Goal: Obtain resource: Obtain resource

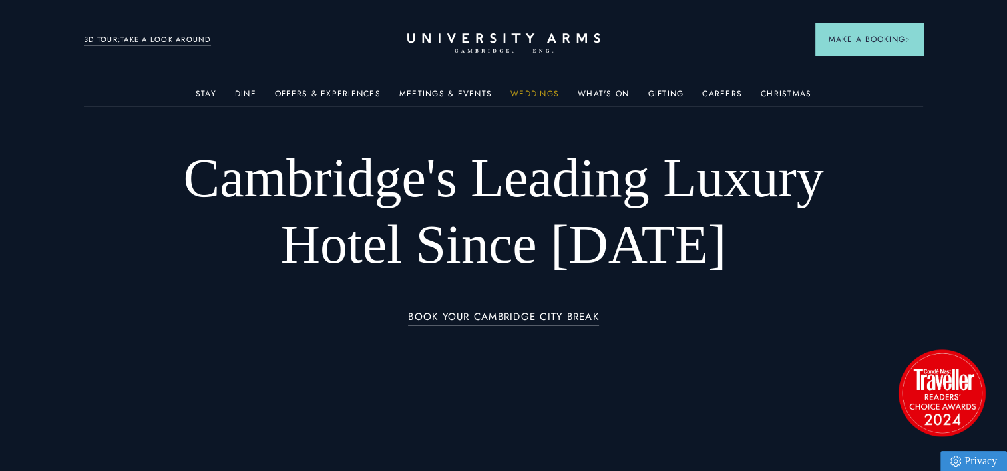
click at [531, 94] on link "Weddings" at bounding box center [534, 97] width 49 height 17
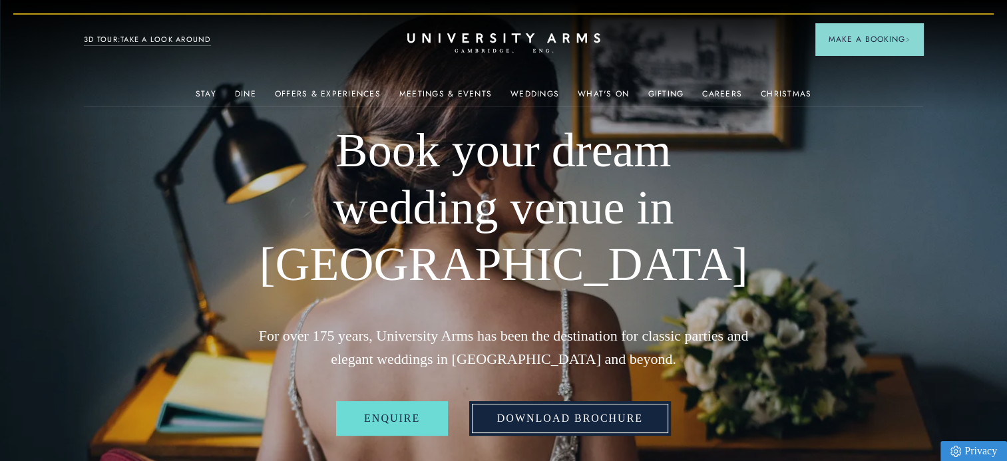
click at [516, 419] on link "Download Brochure" at bounding box center [570, 418] width 202 height 35
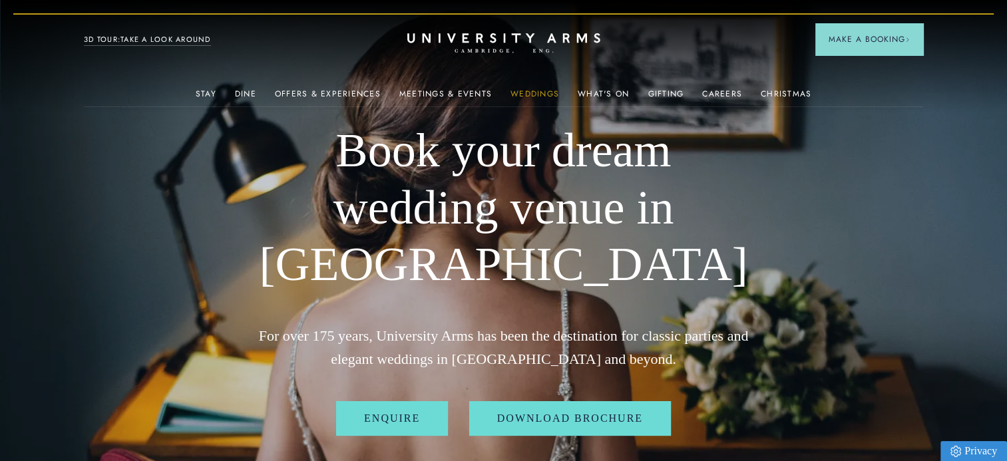
click at [545, 89] on link "Weddings" at bounding box center [534, 97] width 49 height 17
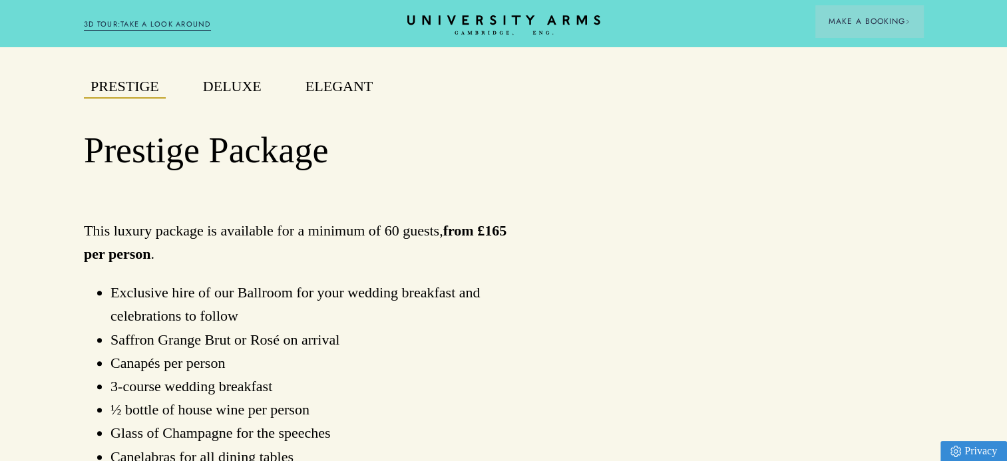
scroll to position [1007, 0]
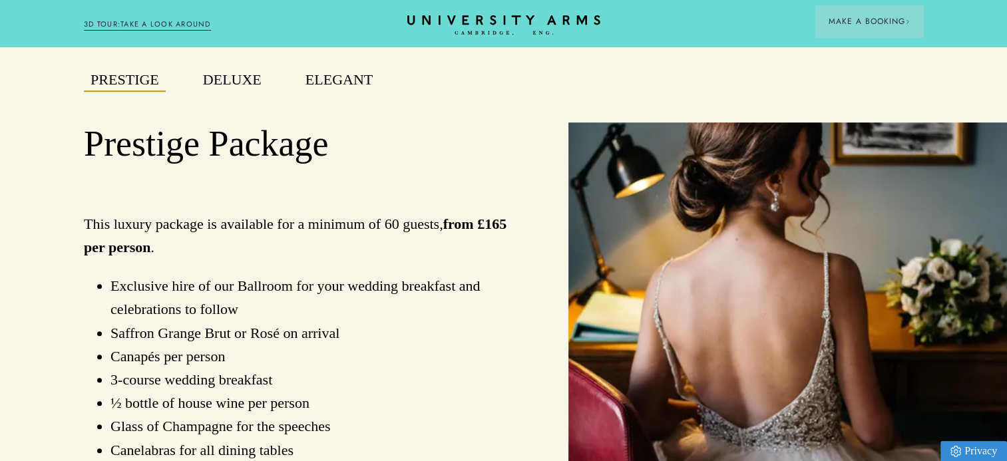
click at [227, 73] on button "Deluxe" at bounding box center [232, 80] width 72 height 23
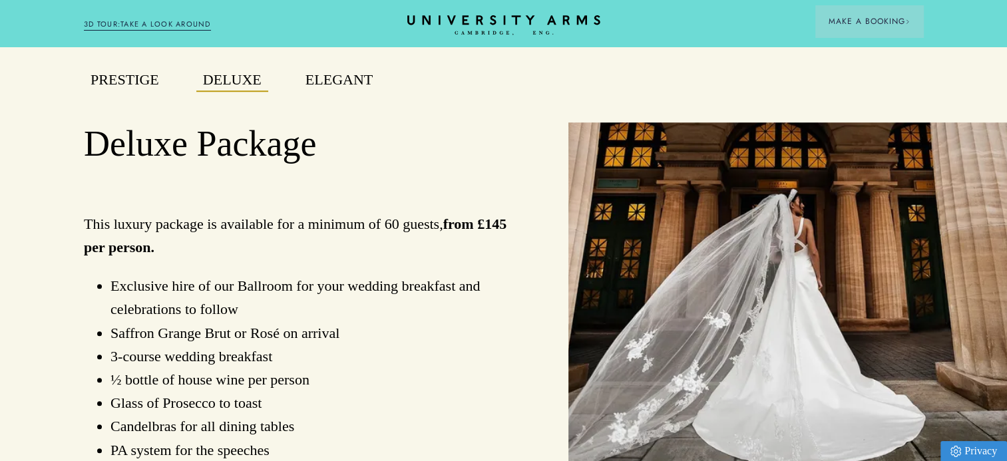
click at [321, 77] on button "Elegant" at bounding box center [339, 80] width 81 height 23
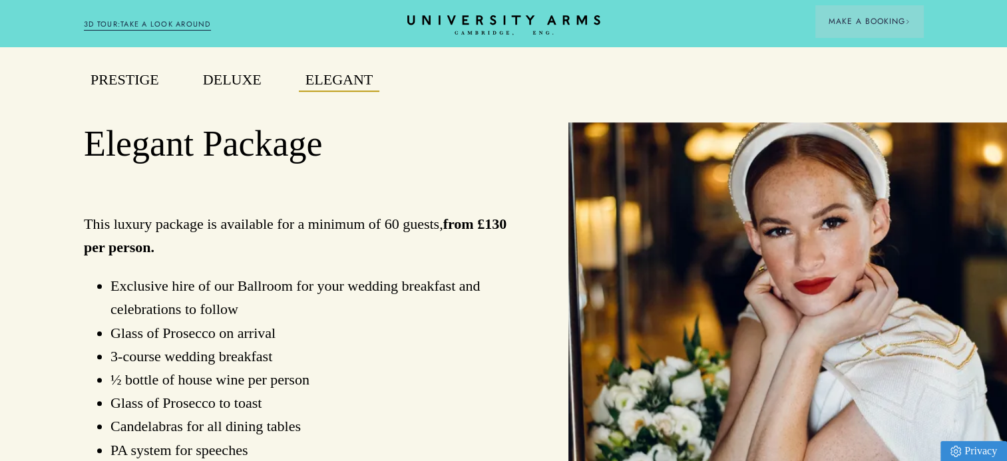
click at [235, 79] on button "Deluxe" at bounding box center [232, 80] width 72 height 23
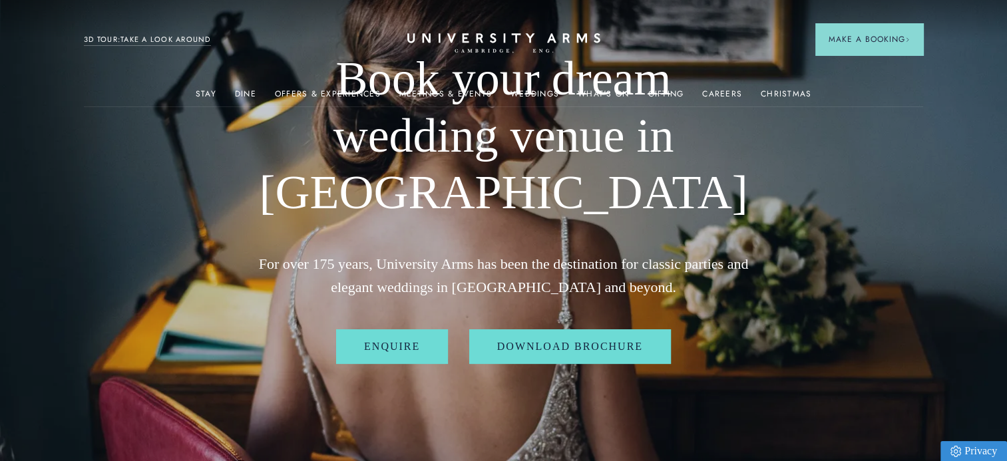
scroll to position [0, 0]
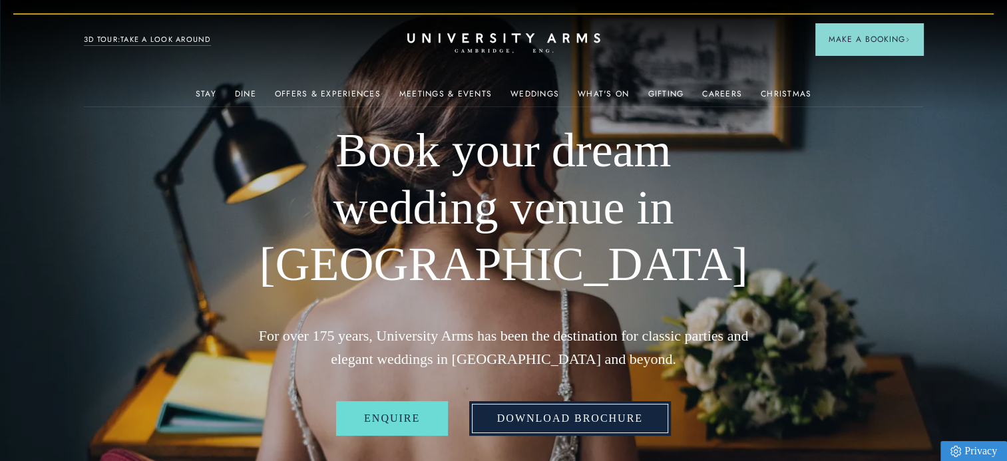
click at [559, 425] on link "Download Brochure" at bounding box center [570, 418] width 202 height 35
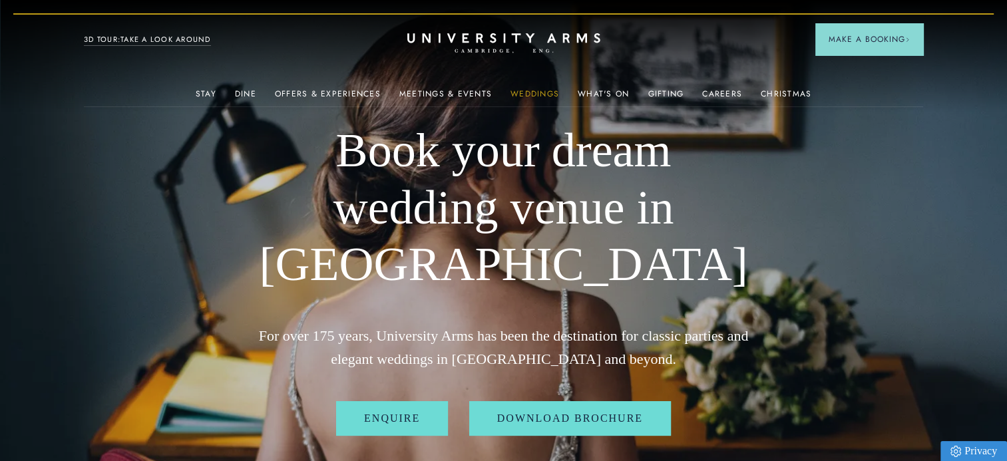
click at [545, 90] on link "Weddings" at bounding box center [534, 97] width 49 height 17
click at [542, 96] on link "Weddings" at bounding box center [534, 97] width 49 height 17
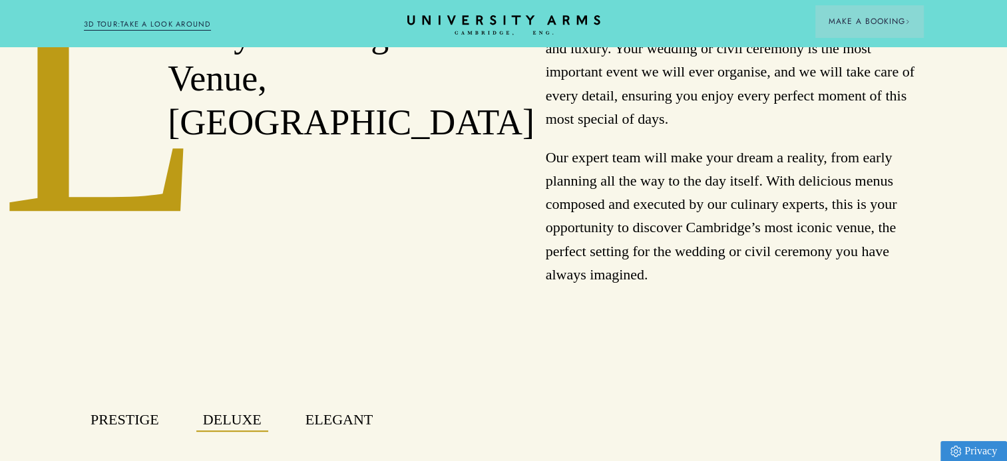
scroll to position [735, 0]
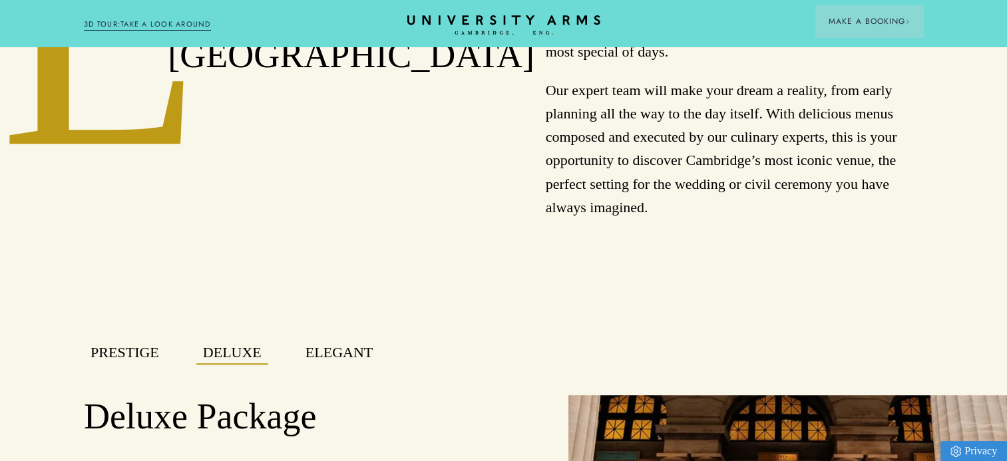
click at [222, 354] on button "Deluxe" at bounding box center [232, 352] width 72 height 23
click at [136, 354] on button "Prestige" at bounding box center [125, 352] width 82 height 23
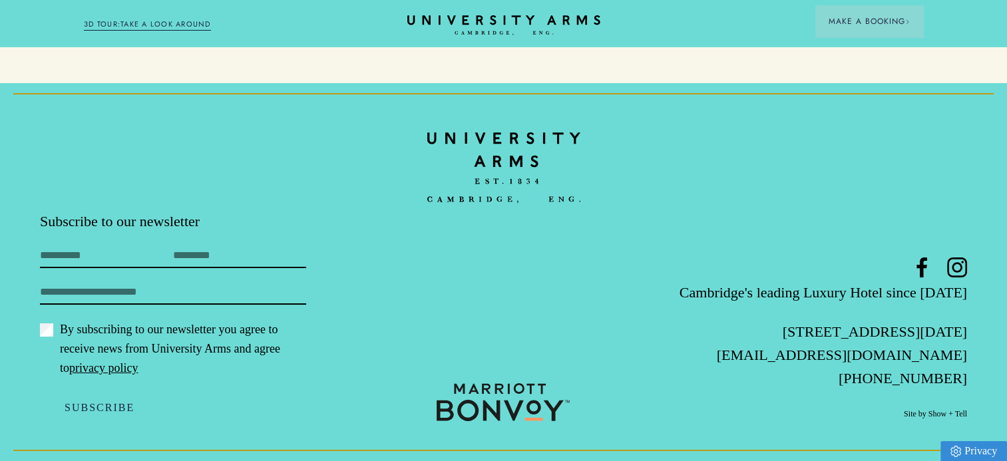
scroll to position [4901, 0]
